Goal: Information Seeking & Learning: Compare options

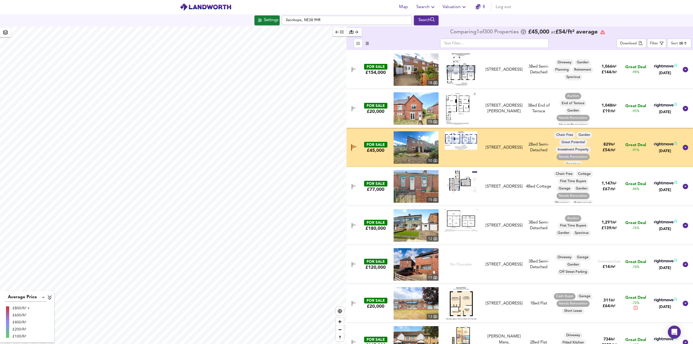
click at [498, 186] on div "[STREET_ADDRESS]" at bounding box center [504, 187] width 37 height 6
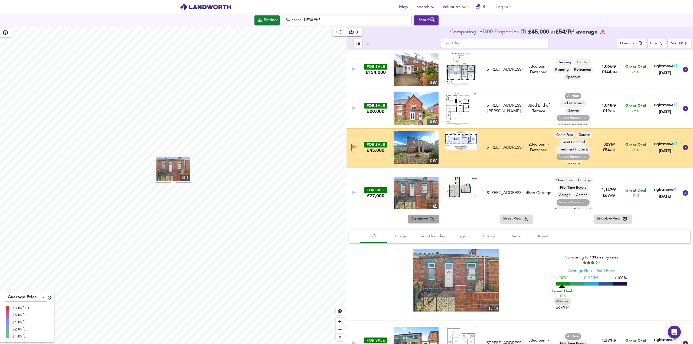
click at [426, 216] on span "Rightmove" at bounding box center [420, 219] width 19 height 6
click at [651, 44] on div "Filter" at bounding box center [654, 44] width 8 height 6
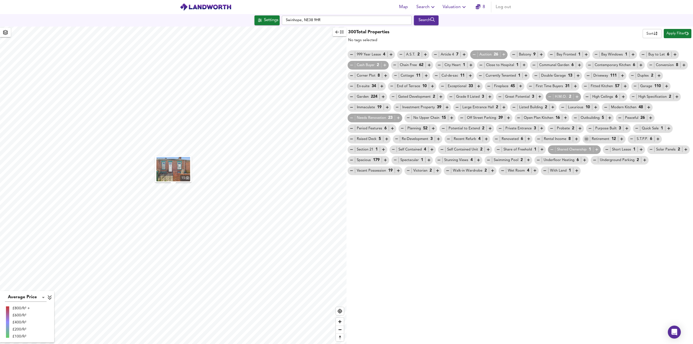
click at [587, 141] on icon "button" at bounding box center [586, 139] width 5 height 5
click at [688, 34] on icon "button" at bounding box center [687, 34] width 4 height 4
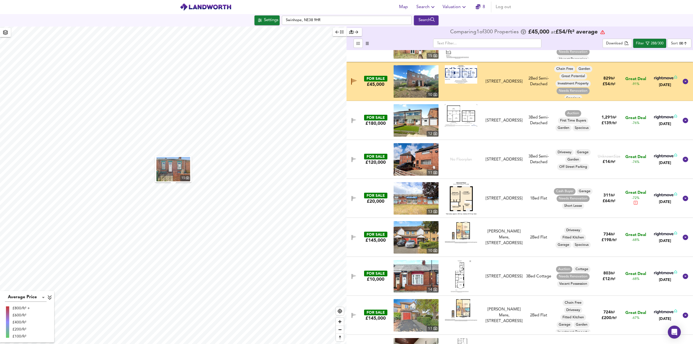
scroll to position [81, 0]
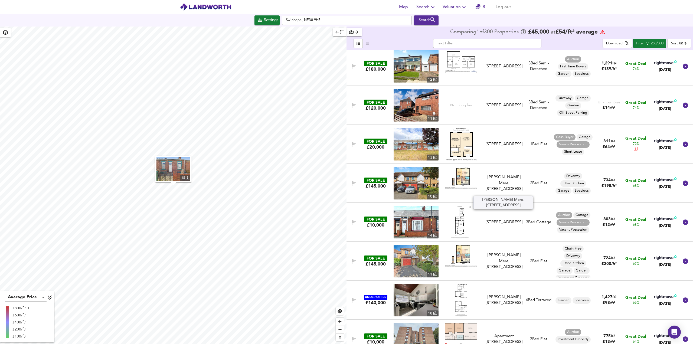
click at [498, 190] on div "[PERSON_NAME] Mere, [STREET_ADDRESS]" at bounding box center [504, 183] width 37 height 17
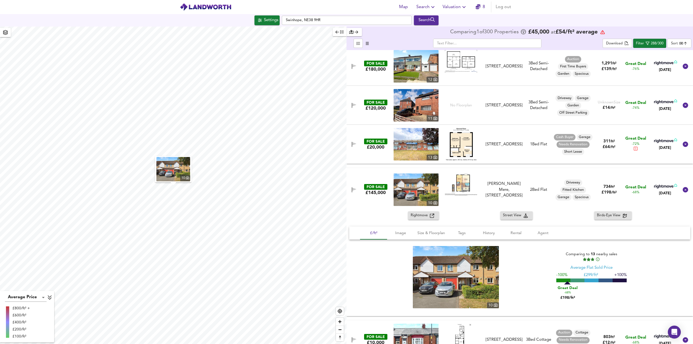
click at [432, 216] on icon "button" at bounding box center [432, 216] width 4 height 4
click at [683, 189] on icon at bounding box center [685, 189] width 5 height 5
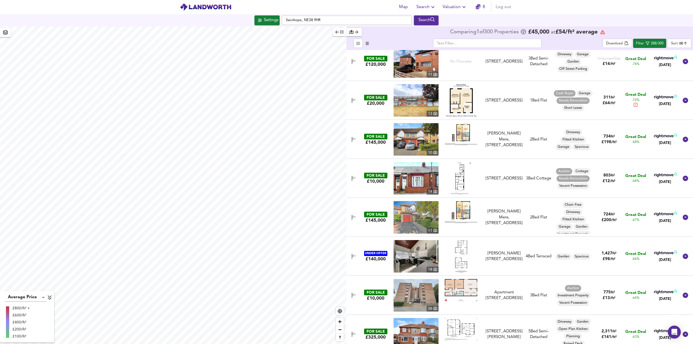
scroll to position [135, 0]
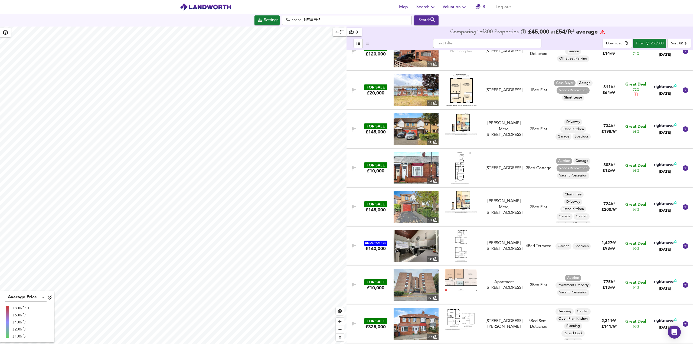
click at [507, 180] on div "FOR SALE £10,000 14 [STREET_ADDRESS] [STREET_ADDRESS] 3 Bed Cottage Auction Cot…" at bounding box center [512, 168] width 331 height 32
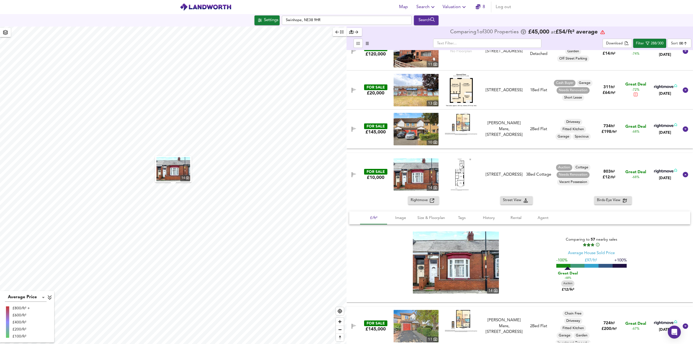
click at [417, 197] on button "Rightmove" at bounding box center [423, 200] width 31 height 8
drag, startPoint x: 682, startPoint y: 179, endPoint x: 636, endPoint y: 214, distance: 57.8
click at [682, 179] on div at bounding box center [685, 174] width 13 height 13
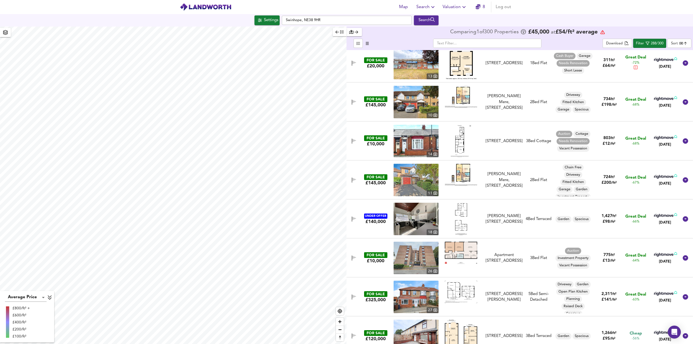
scroll to position [189, 0]
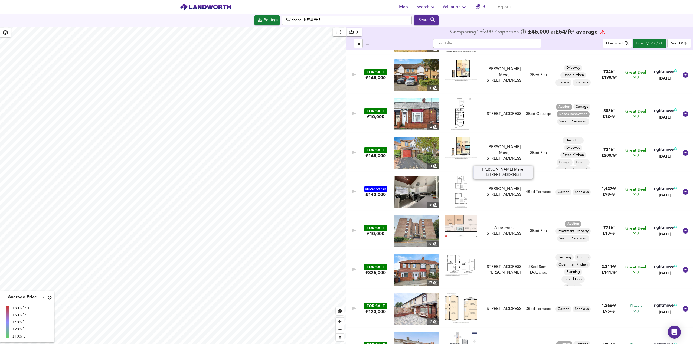
click at [512, 147] on div "[PERSON_NAME] Mere, [STREET_ADDRESS]" at bounding box center [504, 152] width 37 height 17
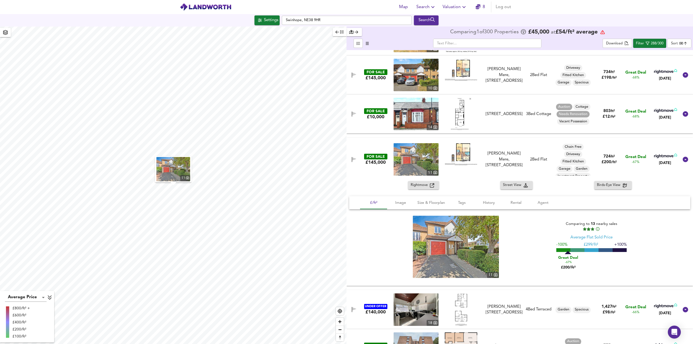
click at [425, 183] on span "Rightmove" at bounding box center [420, 185] width 19 height 6
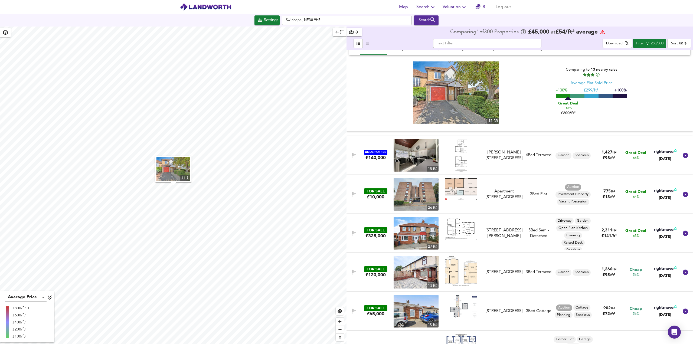
scroll to position [352, 0]
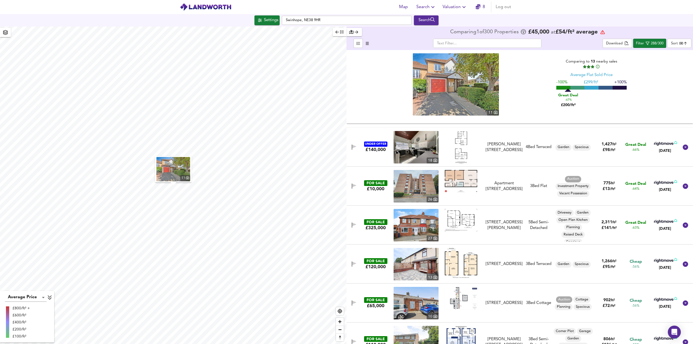
click at [481, 230] on div at bounding box center [460, 225] width 45 height 32
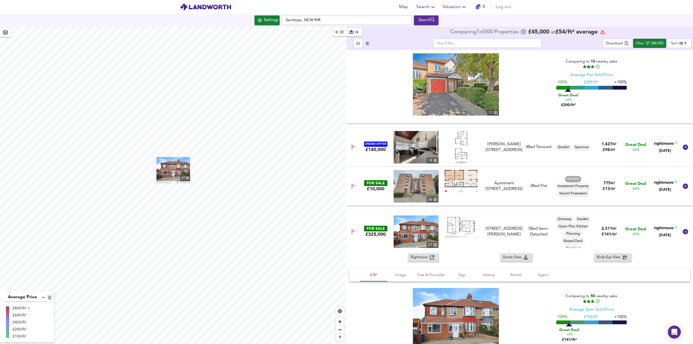
click at [431, 257] on icon "button" at bounding box center [432, 257] width 4 height 4
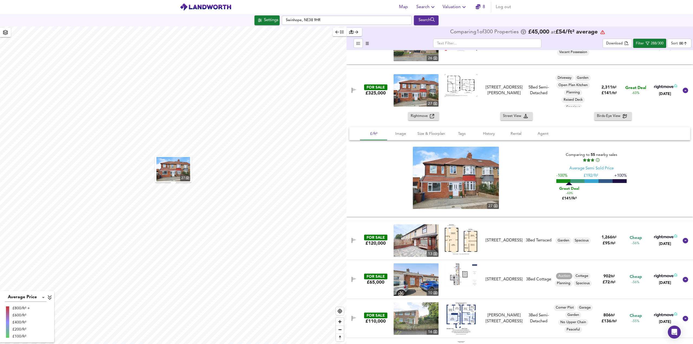
scroll to position [541, 0]
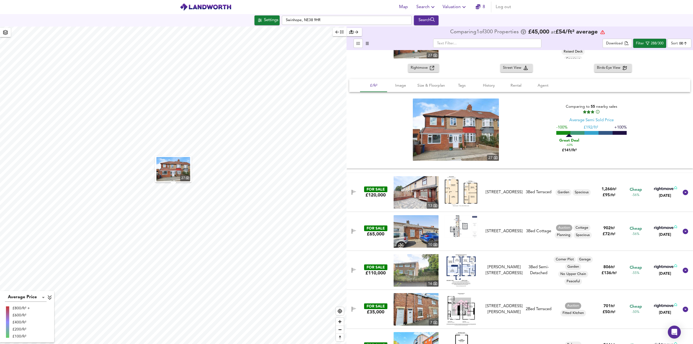
click at [517, 203] on div "FOR SALE £120,000 [STREET_ADDRESS][GEOGRAPHIC_DATA][STREET_ADDRESS] 3 Bed Terra…" at bounding box center [512, 192] width 331 height 32
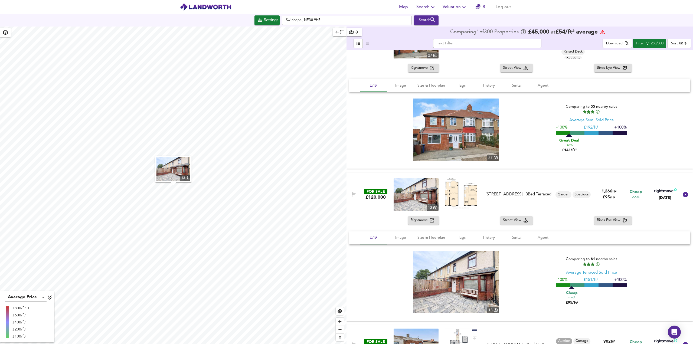
click at [427, 220] on span "Rightmove" at bounding box center [420, 220] width 19 height 6
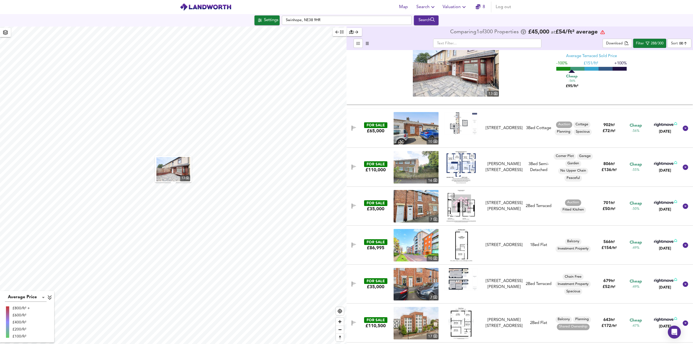
scroll to position [785, 0]
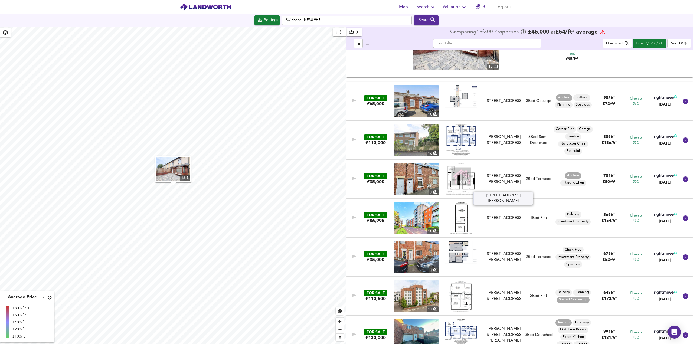
click at [518, 173] on div "[STREET_ADDRESS][PERSON_NAME]" at bounding box center [504, 179] width 37 height 12
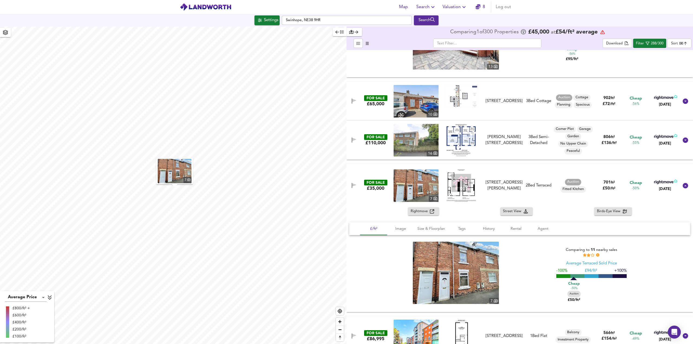
click at [423, 214] on span "Rightmove" at bounding box center [420, 211] width 19 height 6
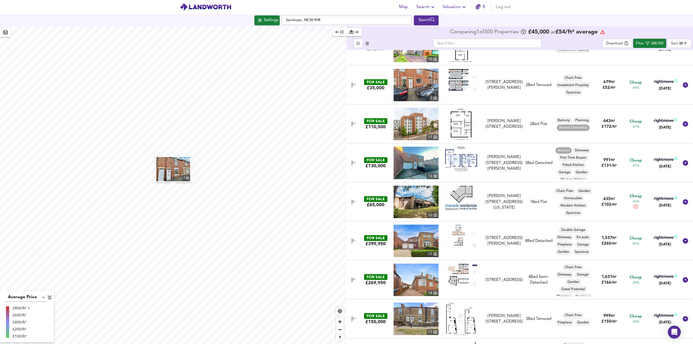
scroll to position [1083, 0]
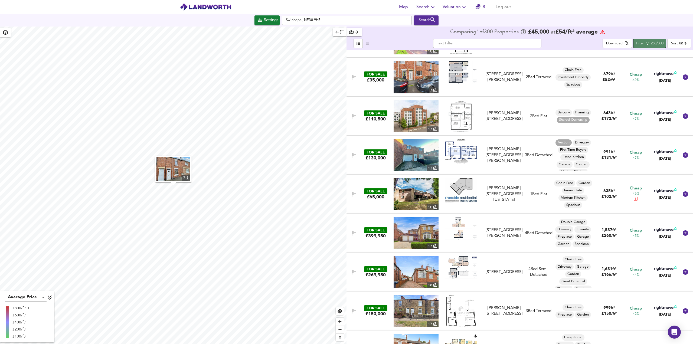
click at [643, 41] on div "Filter" at bounding box center [640, 44] width 8 height 6
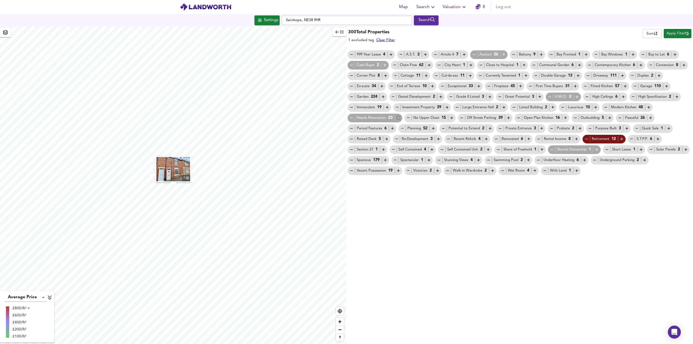
click at [397, 117] on icon "button" at bounding box center [398, 118] width 5 height 5
click at [387, 66] on icon "button" at bounding box center [384, 65] width 5 height 5
click at [683, 36] on span "Apply Filter" at bounding box center [677, 34] width 22 height 6
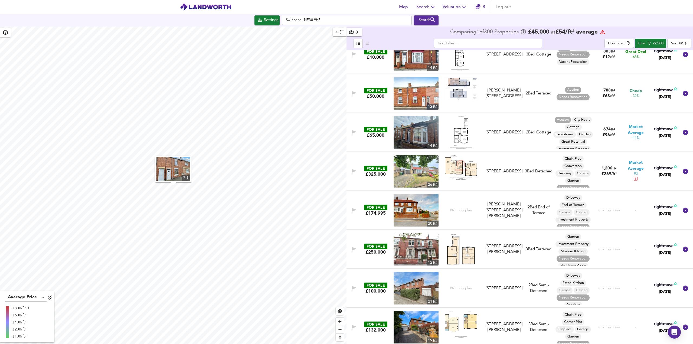
scroll to position [135, 0]
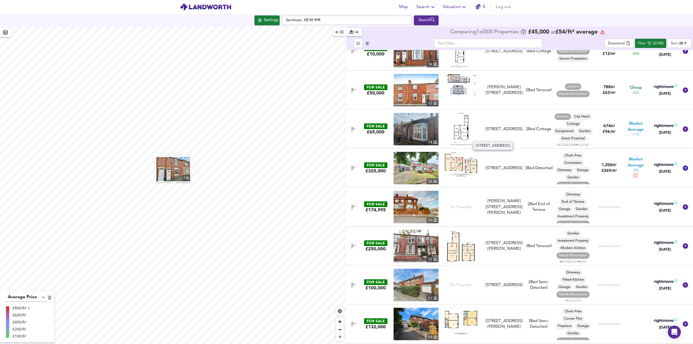
click at [499, 132] on div "[STREET_ADDRESS]" at bounding box center [504, 129] width 37 height 6
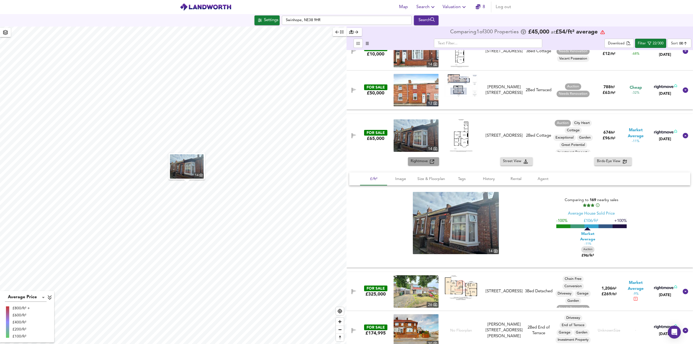
click at [431, 163] on icon "button" at bounding box center [432, 161] width 4 height 4
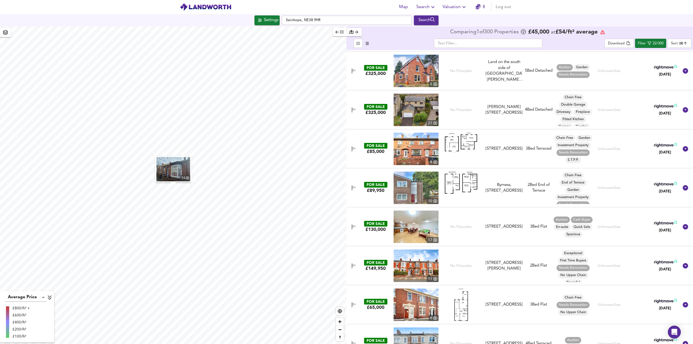
scroll to position [595, 0]
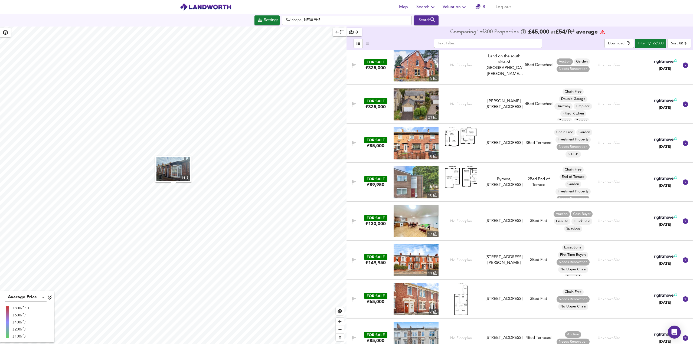
click at [526, 262] on div "2 Bed Flat" at bounding box center [538, 260] width 28 height 6
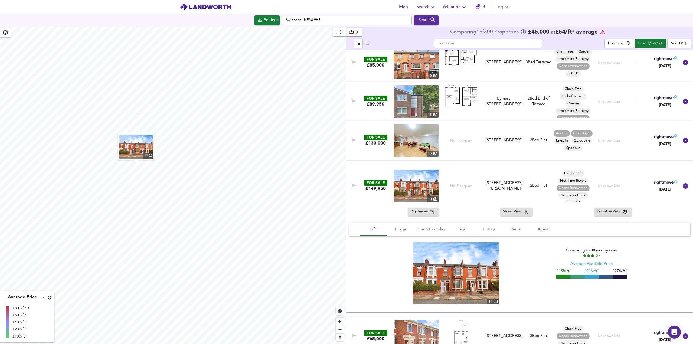
scroll to position [677, 0]
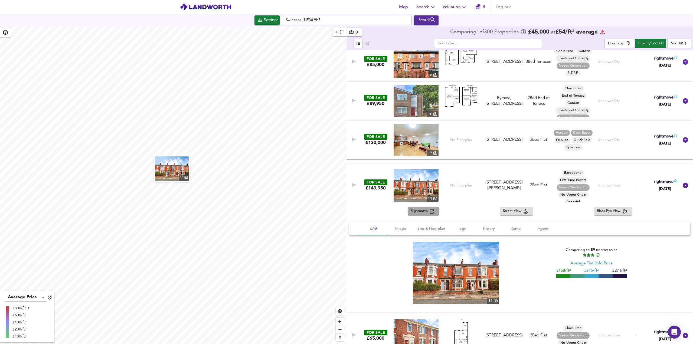
click at [419, 208] on span "Rightmove" at bounding box center [420, 211] width 19 height 6
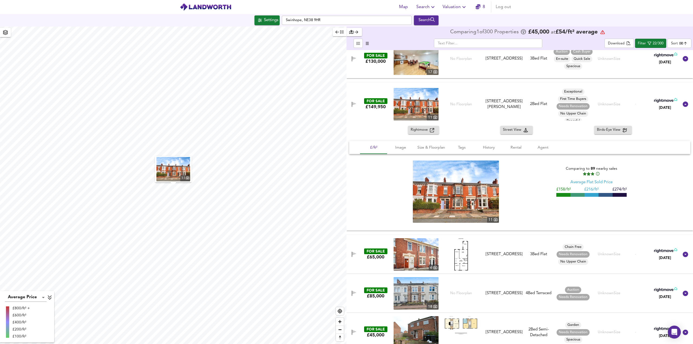
scroll to position [785, 0]
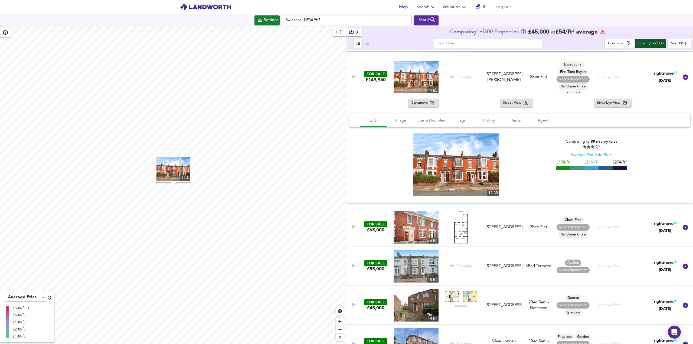
click at [640, 46] on div "Filter" at bounding box center [642, 44] width 8 height 6
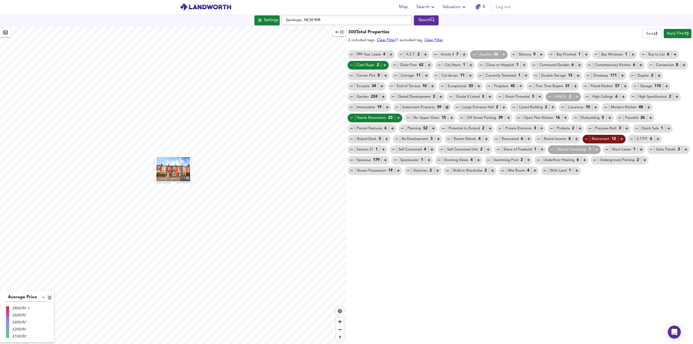
click at [449, 107] on icon "button" at bounding box center [447, 107] width 5 height 5
click at [352, 116] on icon "button" at bounding box center [351, 118] width 5 height 5
click at [397, 119] on icon "button" at bounding box center [398, 118] width 5 height 5
click at [381, 117] on div "Needs Renovation 23" at bounding box center [374, 118] width 51 height 6
click at [443, 39] on link "Clear Filter" at bounding box center [433, 40] width 19 height 4
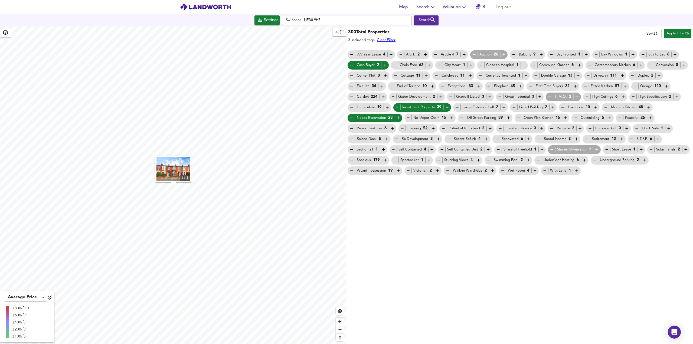
click at [387, 41] on link "Clear Filter" at bounding box center [386, 40] width 19 height 4
click at [445, 110] on div "Investment Property 39" at bounding box center [422, 107] width 58 height 9
click at [448, 107] on icon "button" at bounding box center [447, 107] width 3 height 3
click at [587, 138] on icon "button" at bounding box center [586, 139] width 5 height 5
click at [678, 33] on span "Apply Filter" at bounding box center [677, 34] width 22 height 6
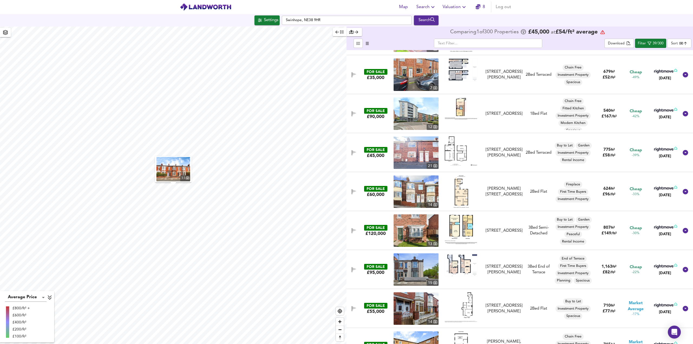
scroll to position [162, 0]
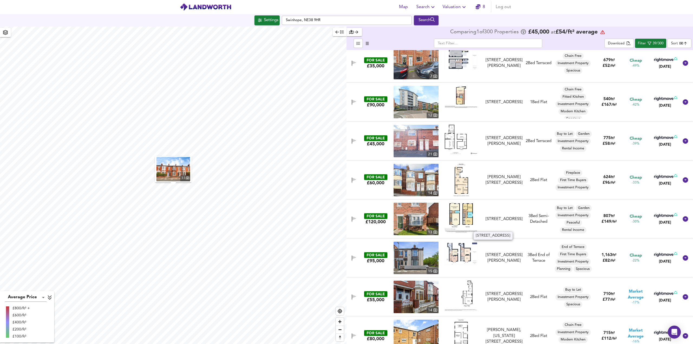
click at [502, 217] on div "[STREET_ADDRESS]" at bounding box center [504, 219] width 37 height 6
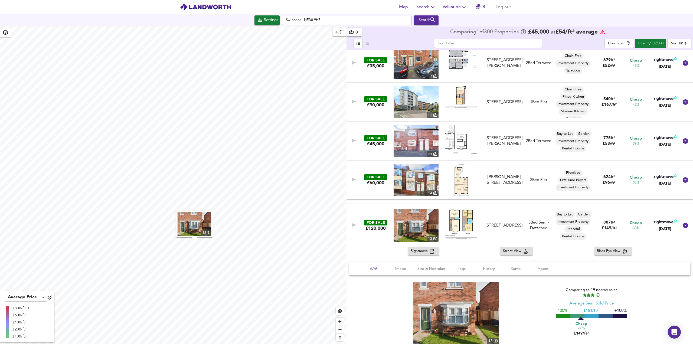
scroll to position [271, 0]
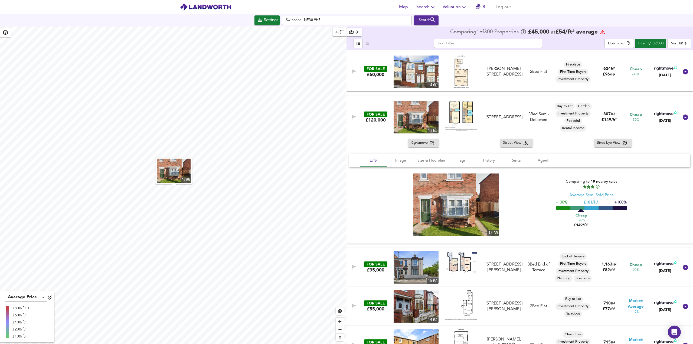
click at [426, 147] on div "Rightmove Street View Birds-Eye View £/ft² Image Size & Floorplan Tags History …" at bounding box center [519, 191] width 346 height 105
click at [426, 146] on span "Rightmove" at bounding box center [420, 143] width 19 height 6
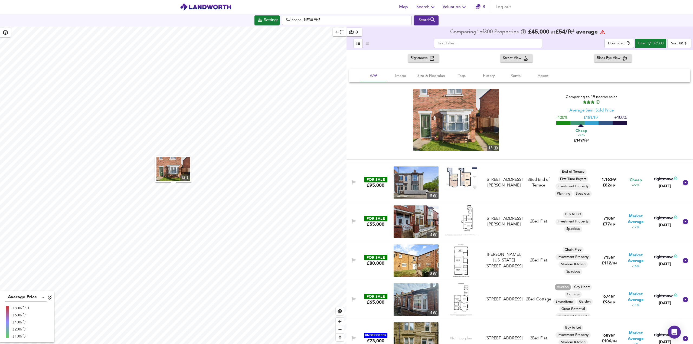
scroll to position [379, 0]
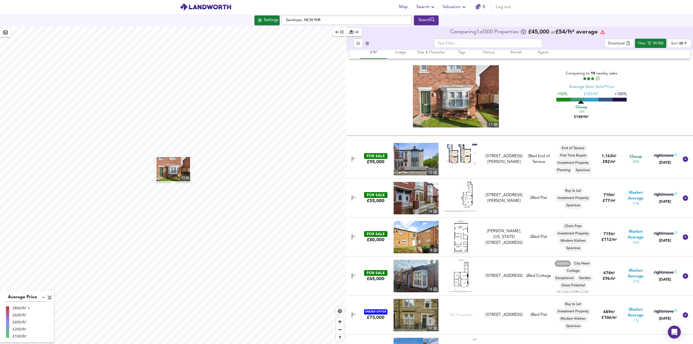
click at [503, 153] on div "[STREET_ADDRESS][PERSON_NAME]" at bounding box center [504, 159] width 37 height 12
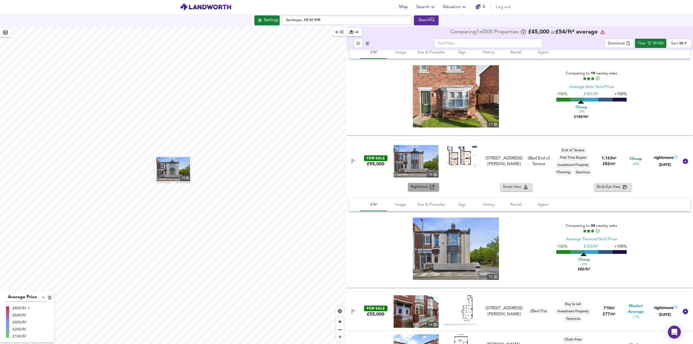
click at [428, 185] on span "Rightmove" at bounding box center [420, 187] width 19 height 6
